Goal: Task Accomplishment & Management: Complete application form

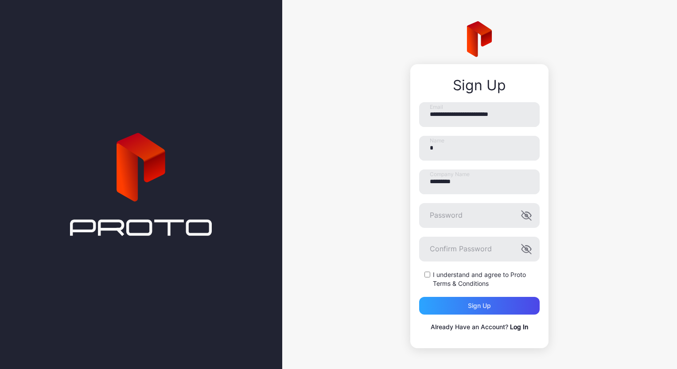
type input "**********"
drag, startPoint x: 460, startPoint y: 152, endPoint x: 435, endPoint y: 154, distance: 24.8
click at [435, 154] on input "**********" at bounding box center [479, 148] width 120 height 25
drag, startPoint x: 347, startPoint y: 165, endPoint x: 353, endPoint y: 167, distance: 5.9
click at [346, 165] on div "**********" at bounding box center [479, 185] width 395 height 370
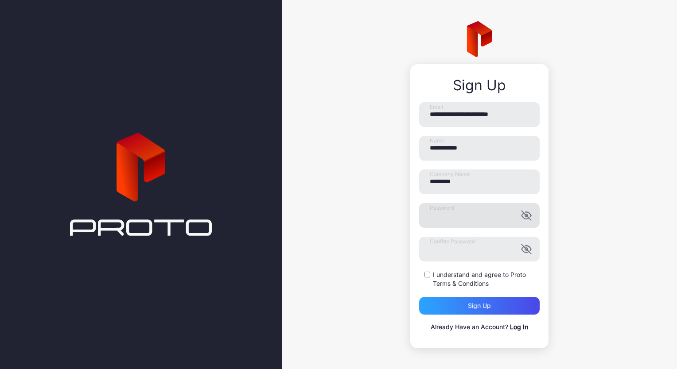
click at [521, 219] on icon "button" at bounding box center [526, 215] width 11 height 11
click at [522, 252] on icon "button" at bounding box center [525, 250] width 7 height 6
click at [452, 305] on div "Sign up" at bounding box center [479, 306] width 120 height 18
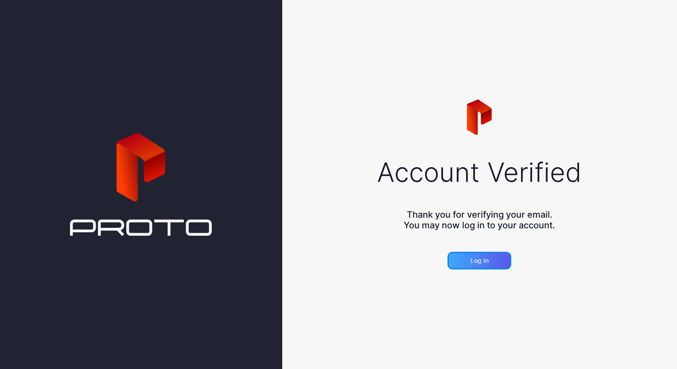
click at [490, 260] on div "Log in" at bounding box center [479, 261] width 64 height 18
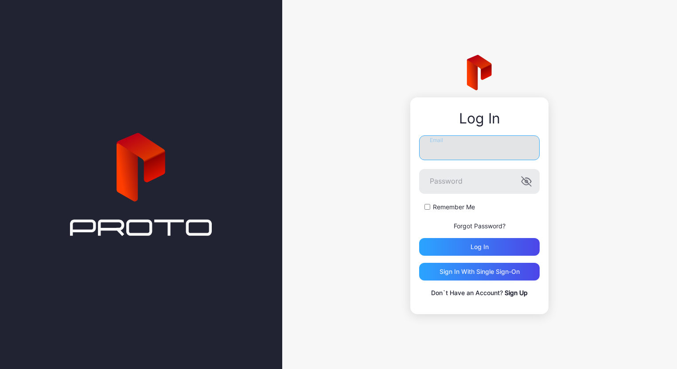
click at [466, 136] on input "Email" at bounding box center [479, 148] width 120 height 25
type input "**********"
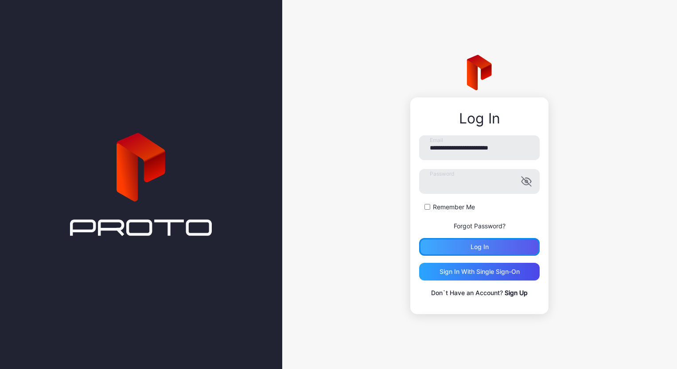
click at [461, 245] on div "Log in" at bounding box center [479, 247] width 120 height 18
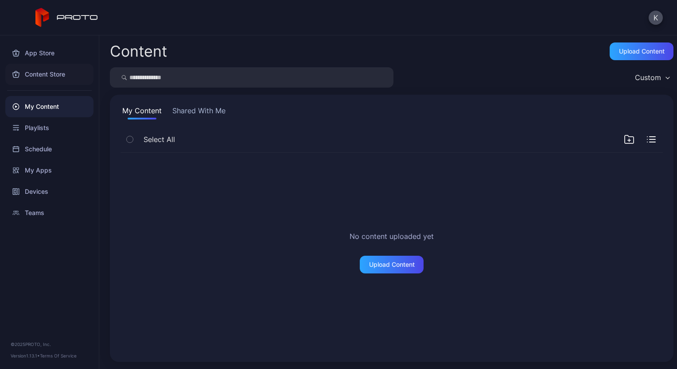
click at [55, 73] on div "Content Store" at bounding box center [49, 74] width 88 height 21
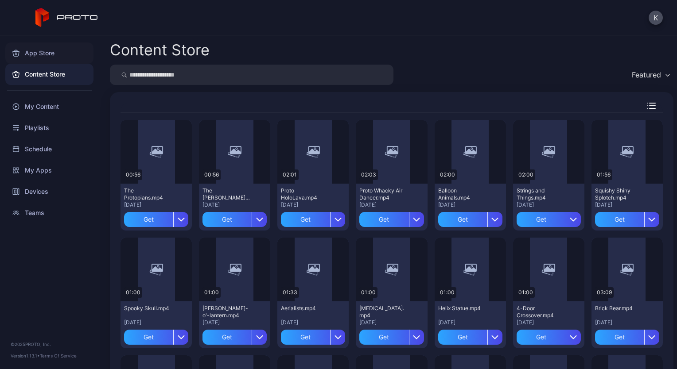
click at [60, 55] on div "App Store" at bounding box center [49, 53] width 88 height 21
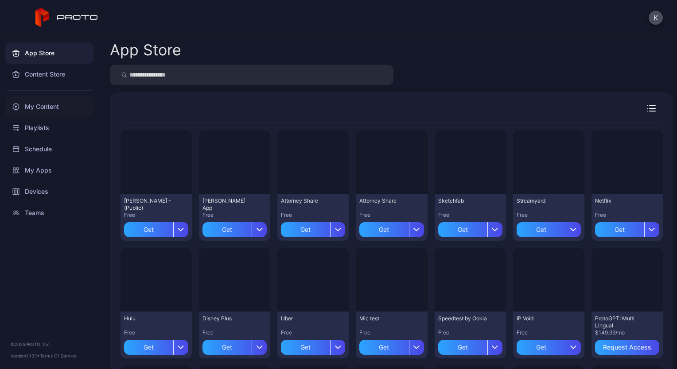
click at [43, 114] on div "My Content" at bounding box center [49, 106] width 88 height 21
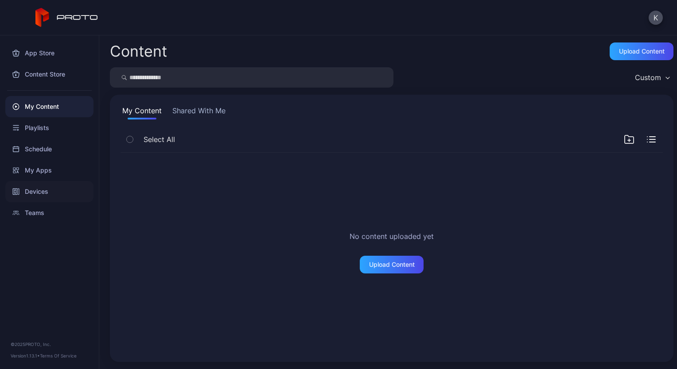
click at [31, 199] on div "Devices" at bounding box center [49, 191] width 88 height 21
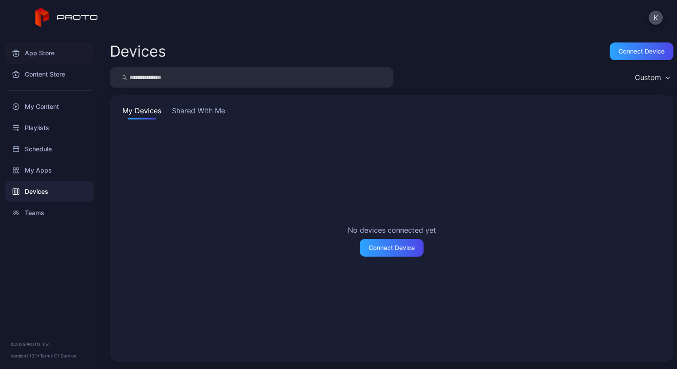
click at [63, 58] on div "App Store" at bounding box center [49, 53] width 88 height 21
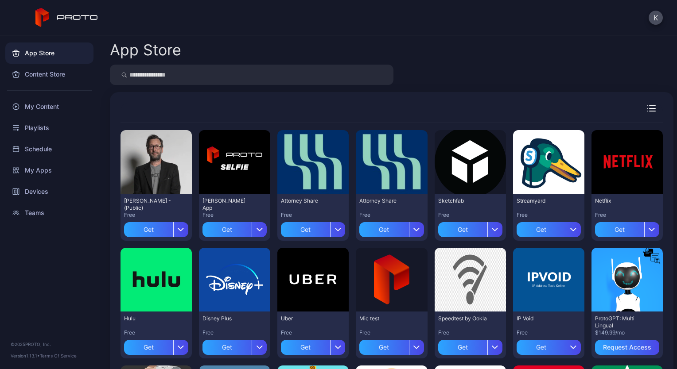
click at [499, 74] on div at bounding box center [391, 75] width 563 height 20
click at [555, 64] on div "App Store Preview [PERSON_NAME] N Persona - (Public) Free Get Preview [PERSON_N…" at bounding box center [388, 202] width 578 height 334
click at [333, 232] on div "button" at bounding box center [337, 229] width 15 height 15
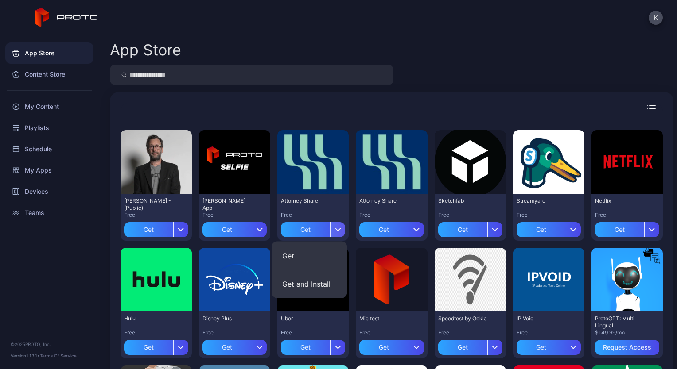
click at [333, 232] on div "button" at bounding box center [337, 229] width 15 height 15
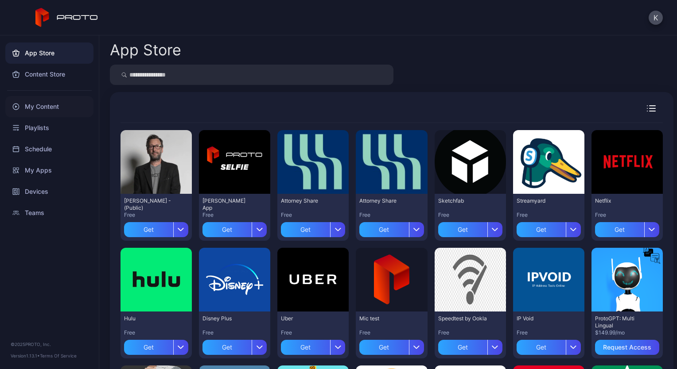
click at [47, 110] on div "My Content" at bounding box center [49, 106] width 88 height 21
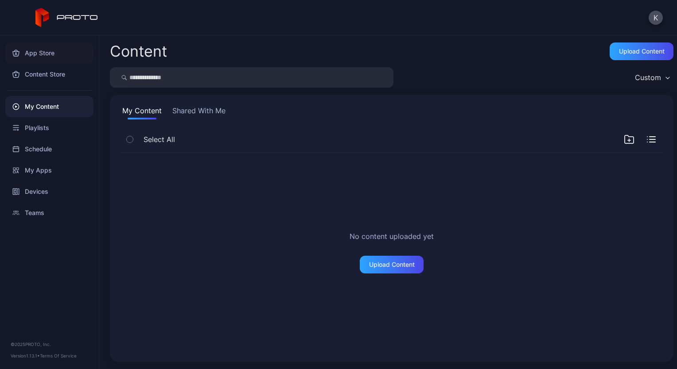
click at [57, 56] on div "App Store" at bounding box center [49, 53] width 88 height 21
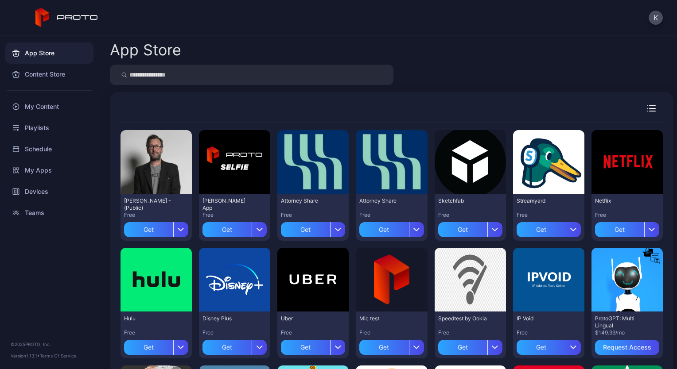
drag, startPoint x: 417, startPoint y: 55, endPoint x: 413, endPoint y: 59, distance: 5.6
click at [416, 56] on div "App Store" at bounding box center [391, 50] width 563 height 15
